Goal: Task Accomplishment & Management: Use online tool/utility

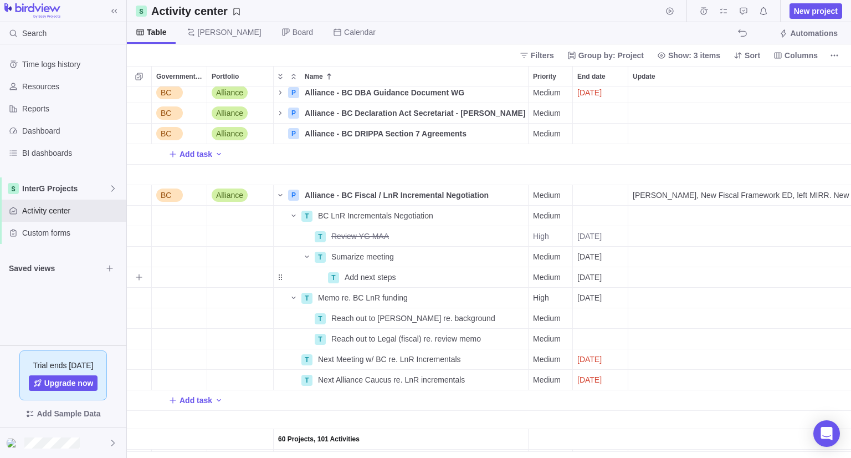
scroll to position [104, 0]
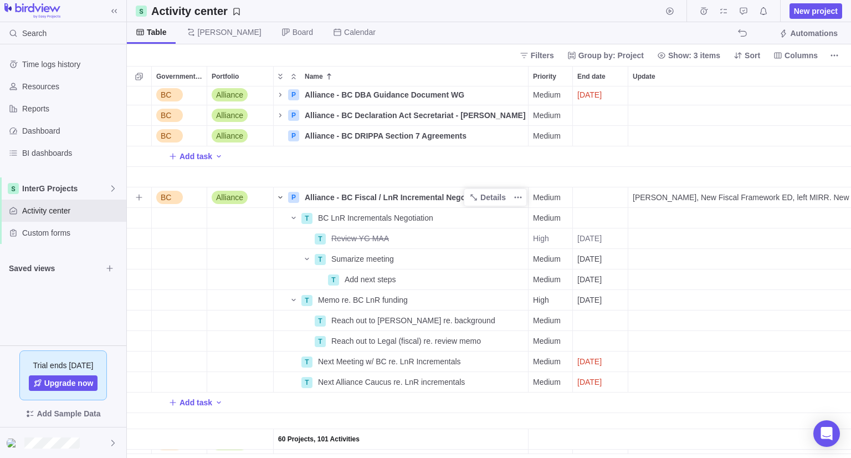
click at [281, 198] on icon "Name" at bounding box center [280, 197] width 9 height 9
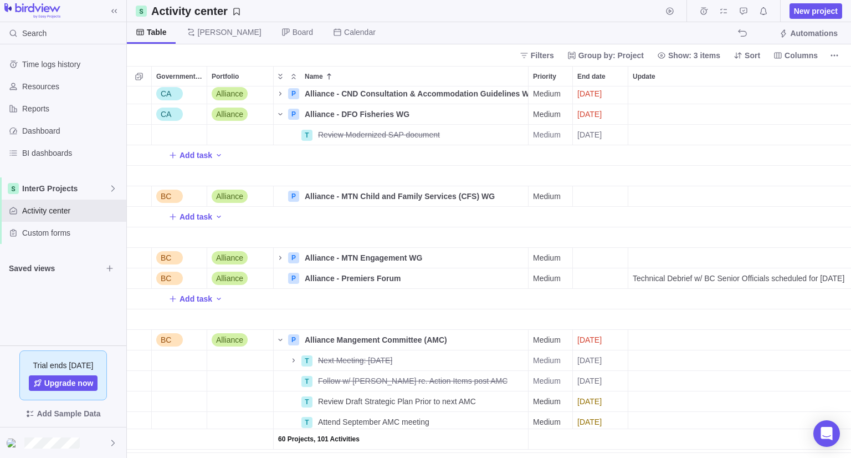
scroll to position [449, 0]
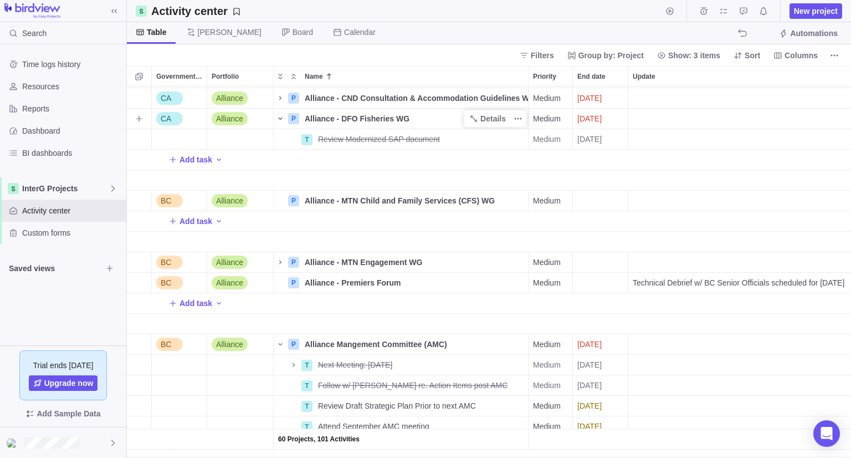
click at [281, 119] on icon "Name" at bounding box center [280, 118] width 9 height 9
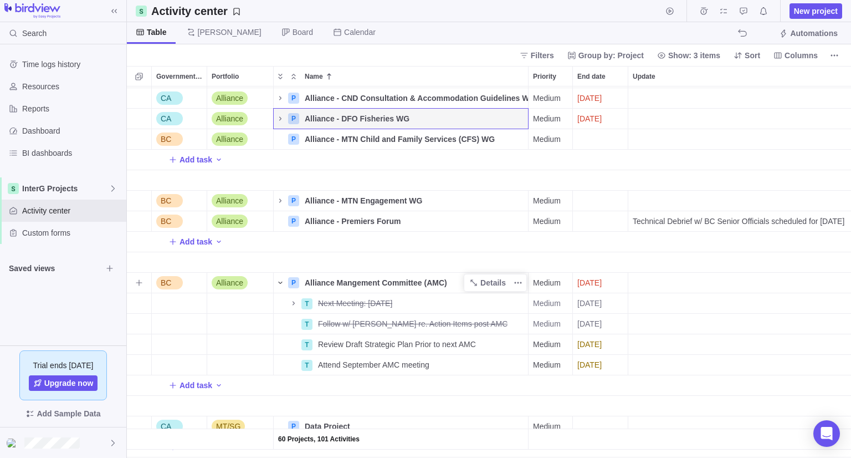
click at [280, 279] on icon "Name" at bounding box center [280, 282] width 9 height 9
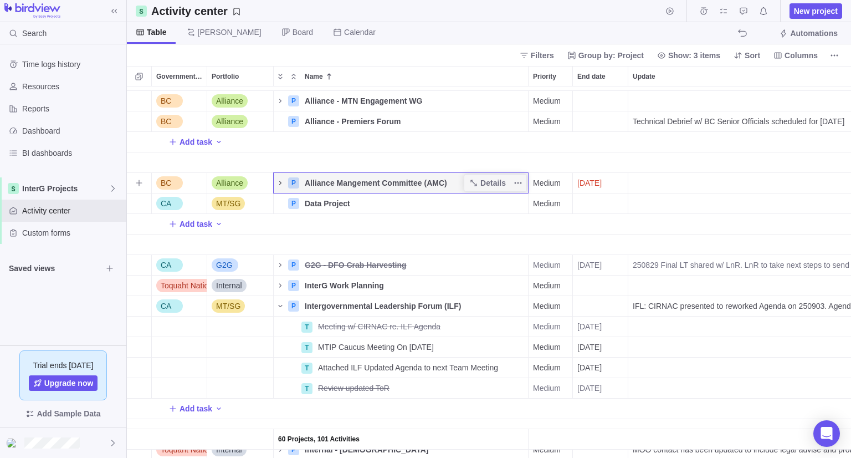
scroll to position [552, 0]
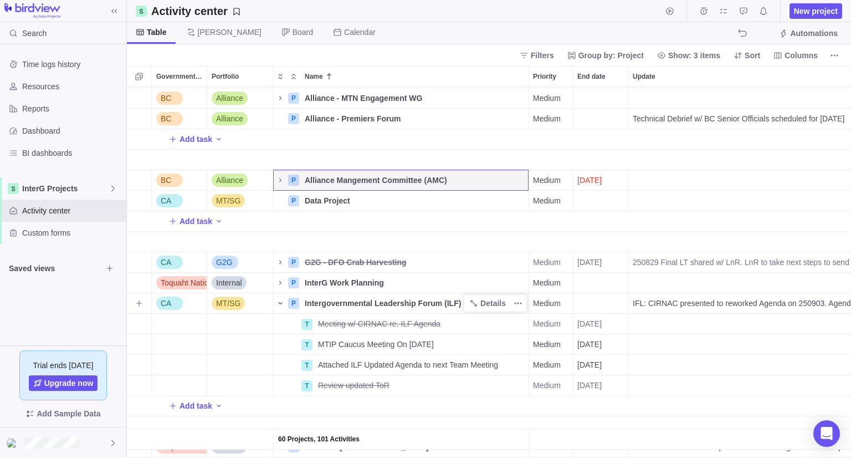
click at [279, 302] on icon "Name" at bounding box center [280, 303] width 9 height 9
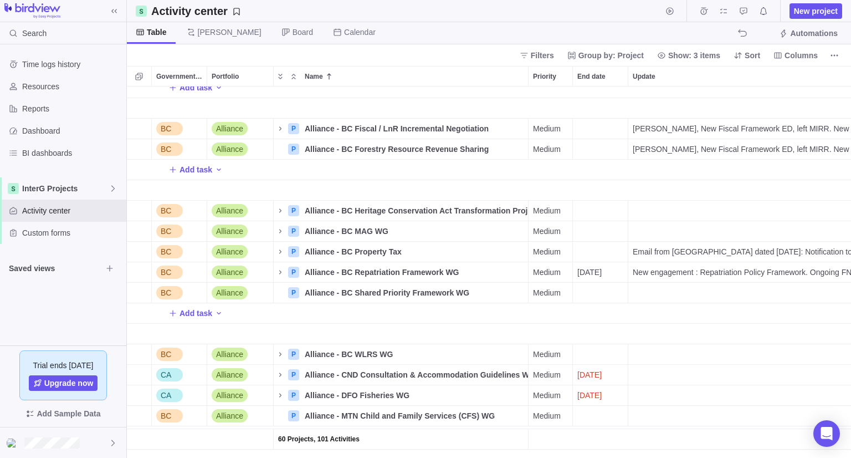
scroll to position [174, 0]
click at [279, 199] on div "P Alliance - BC Heritage Conservation Act Transformation Project (HCATP) WG" at bounding box center [400, 209] width 255 height 21
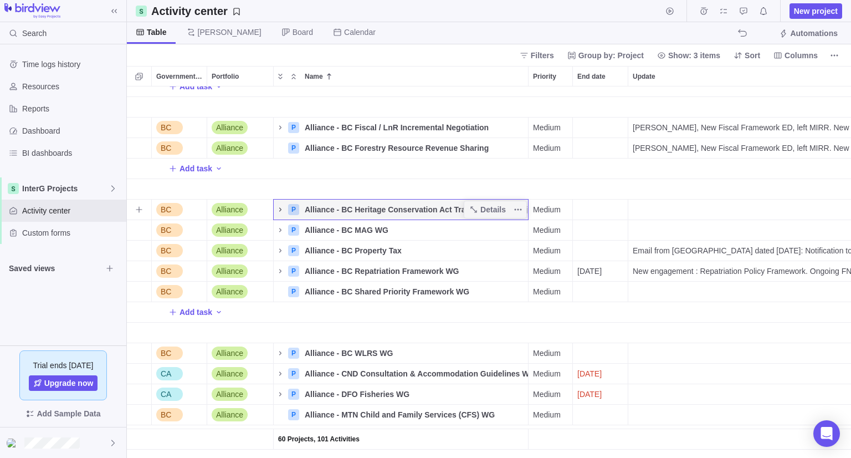
click at [281, 211] on icon "Name" at bounding box center [280, 209] width 9 height 9
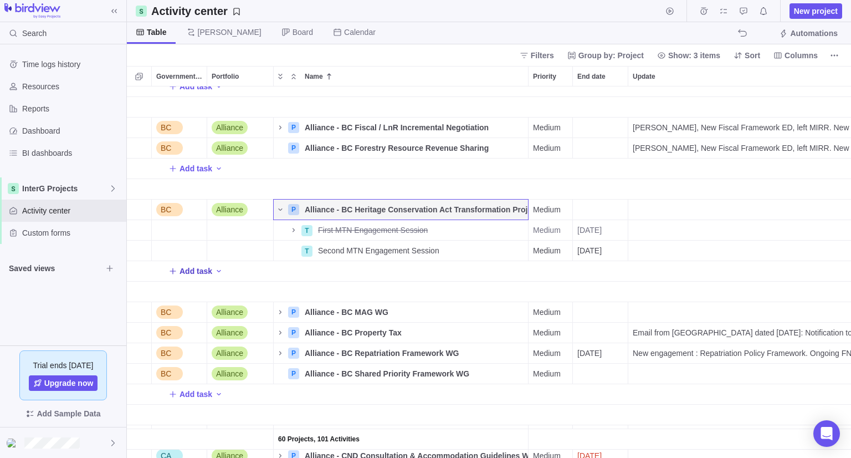
click at [187, 271] on span "Add task" at bounding box center [196, 270] width 33 height 11
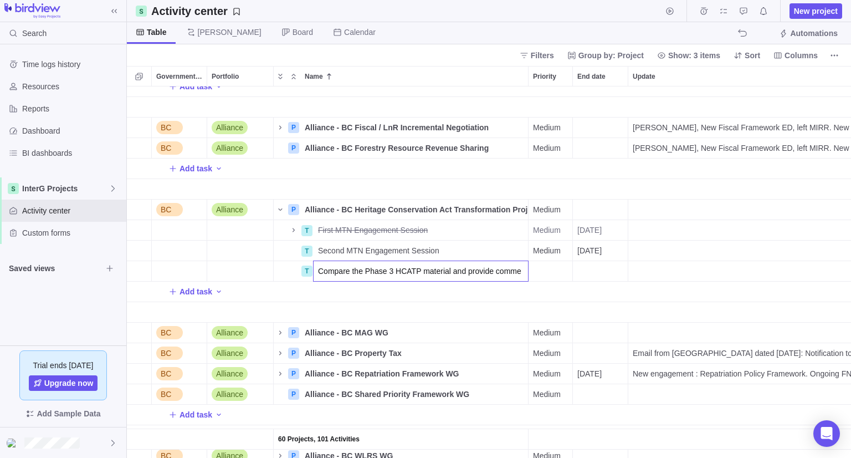
scroll to position [0, 0]
type input "Compare the Phase 3 HCATP material and review w/ [PERSON_NAME]"
click at [583, 273] on div "End date" at bounding box center [600, 271] width 55 height 20
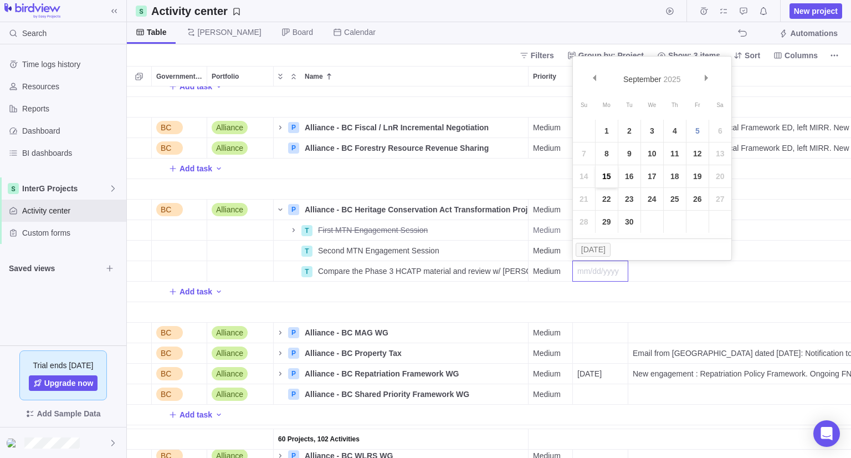
click at [609, 178] on link "15" at bounding box center [607, 176] width 22 height 22
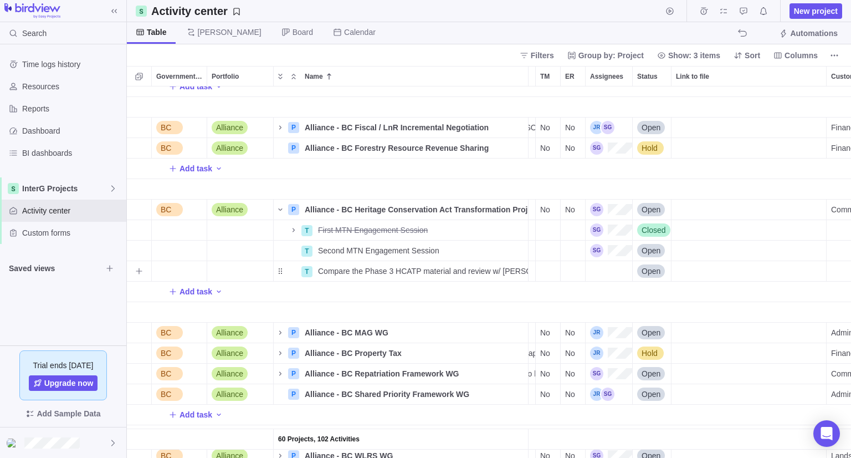
click at [607, 266] on div "Assignees" at bounding box center [609, 271] width 47 height 20
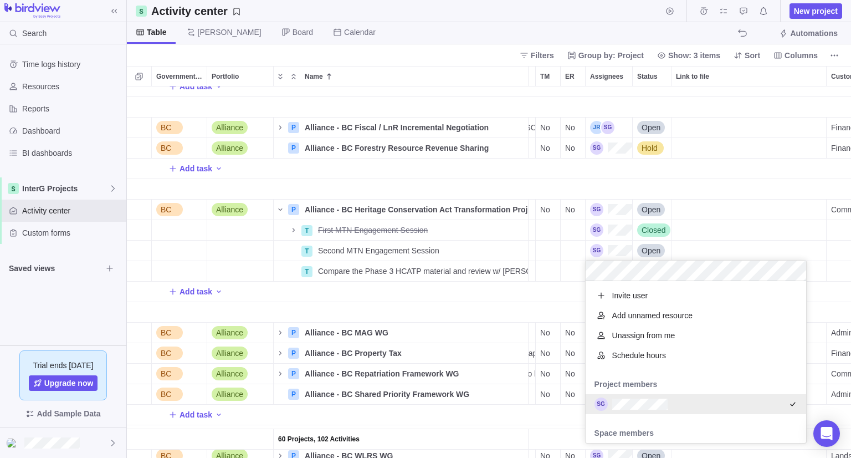
click at [457, 294] on div "60 Projects, 102 Activities Add task BC Alliance P Alliance - BC Fiscal / LnR I…" at bounding box center [489, 271] width 724 height 371
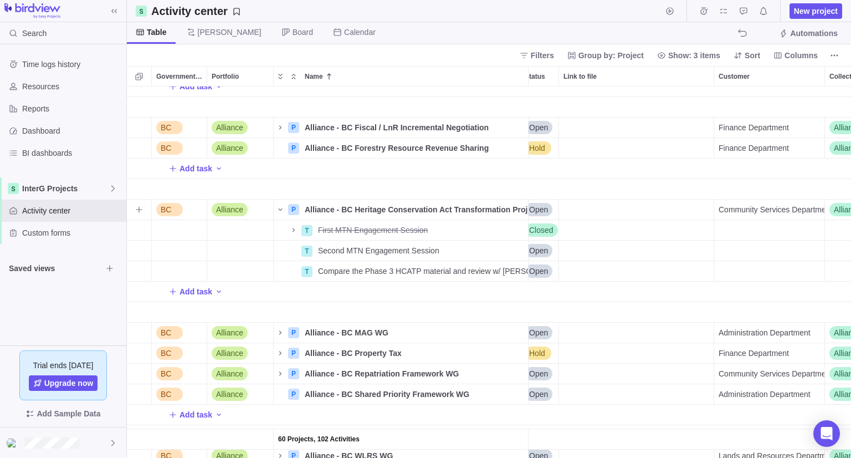
click at [780, 208] on span "Community Services Department" at bounding box center [772, 209] width 106 height 11
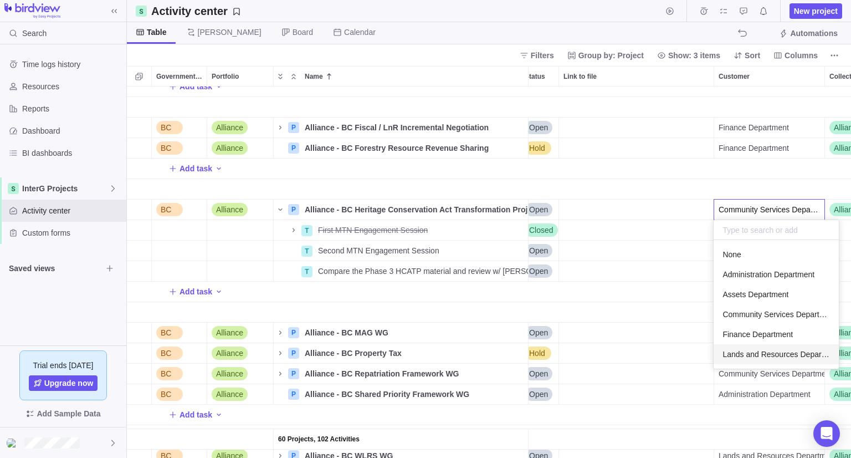
click at [763, 350] on span "Lands and Resources Department" at bounding box center [775, 353] width 107 height 11
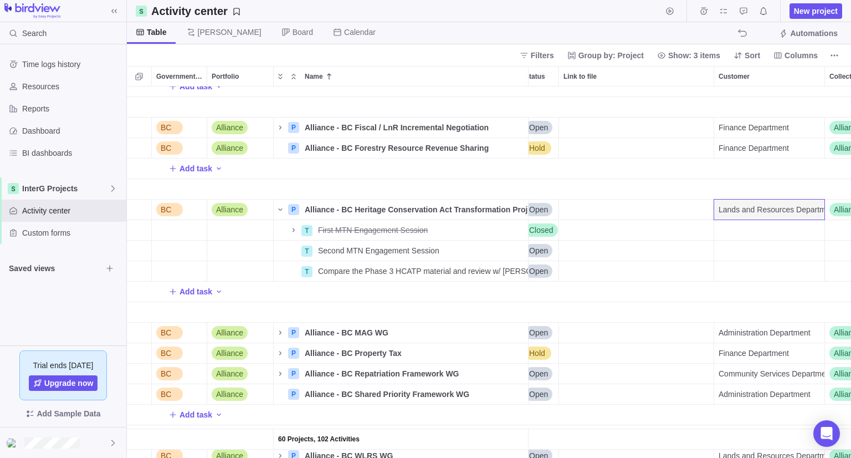
click at [694, 294] on div "Add task" at bounding box center [251, 291] width 1413 height 20
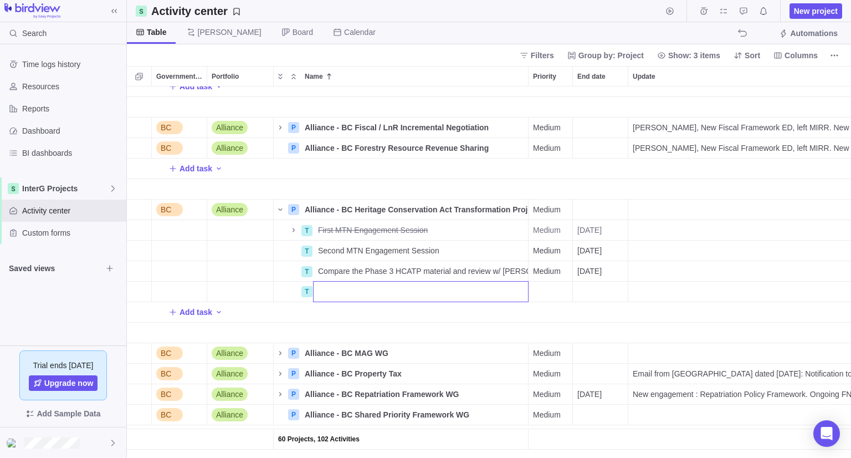
click at [618, 315] on div "60 Projects, 102 Activities Add task BC Alliance P Alliance - BC Fiscal / LnR I…" at bounding box center [489, 271] width 724 height 371
